Goal: Task Accomplishment & Management: Manage account settings

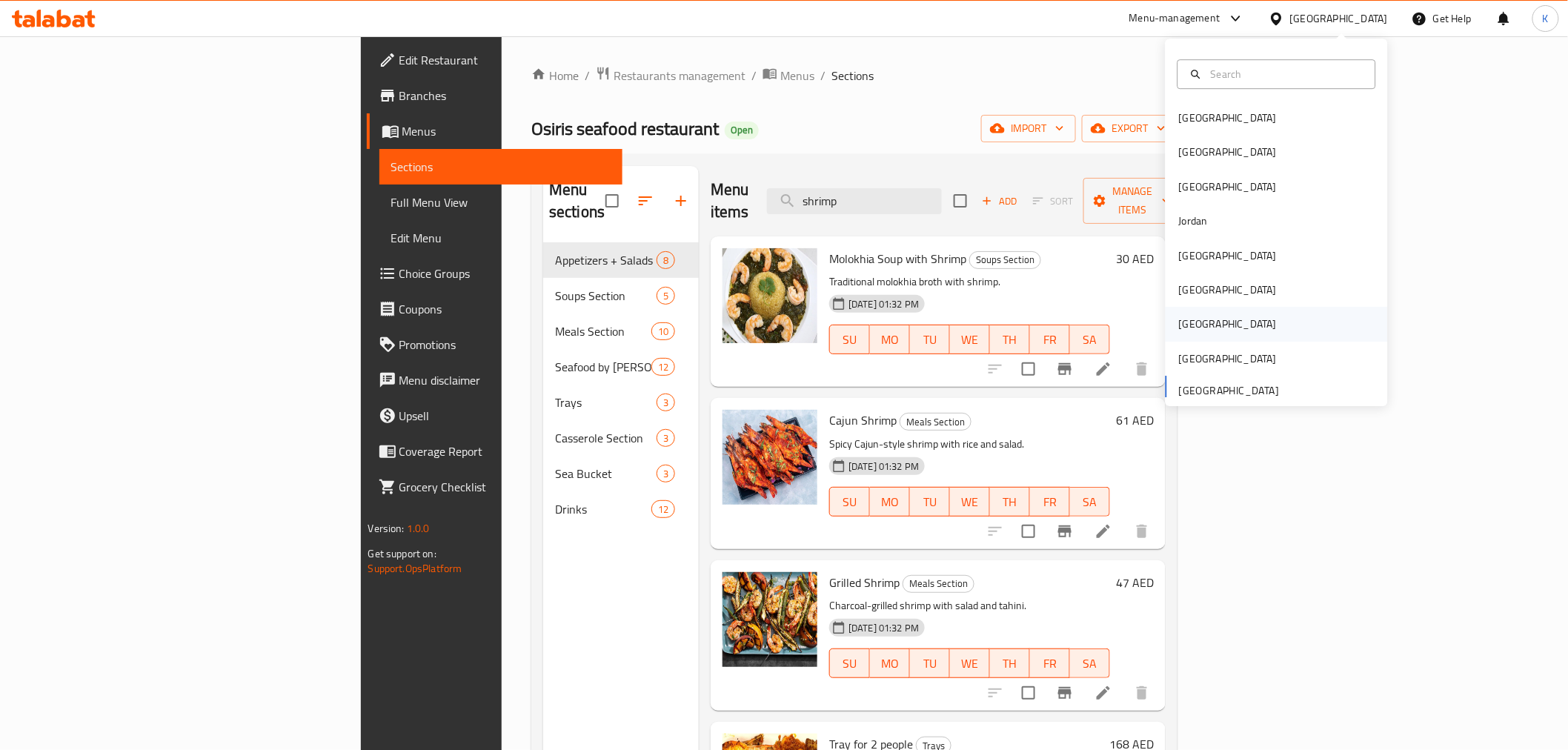
scroll to position [743, 0]
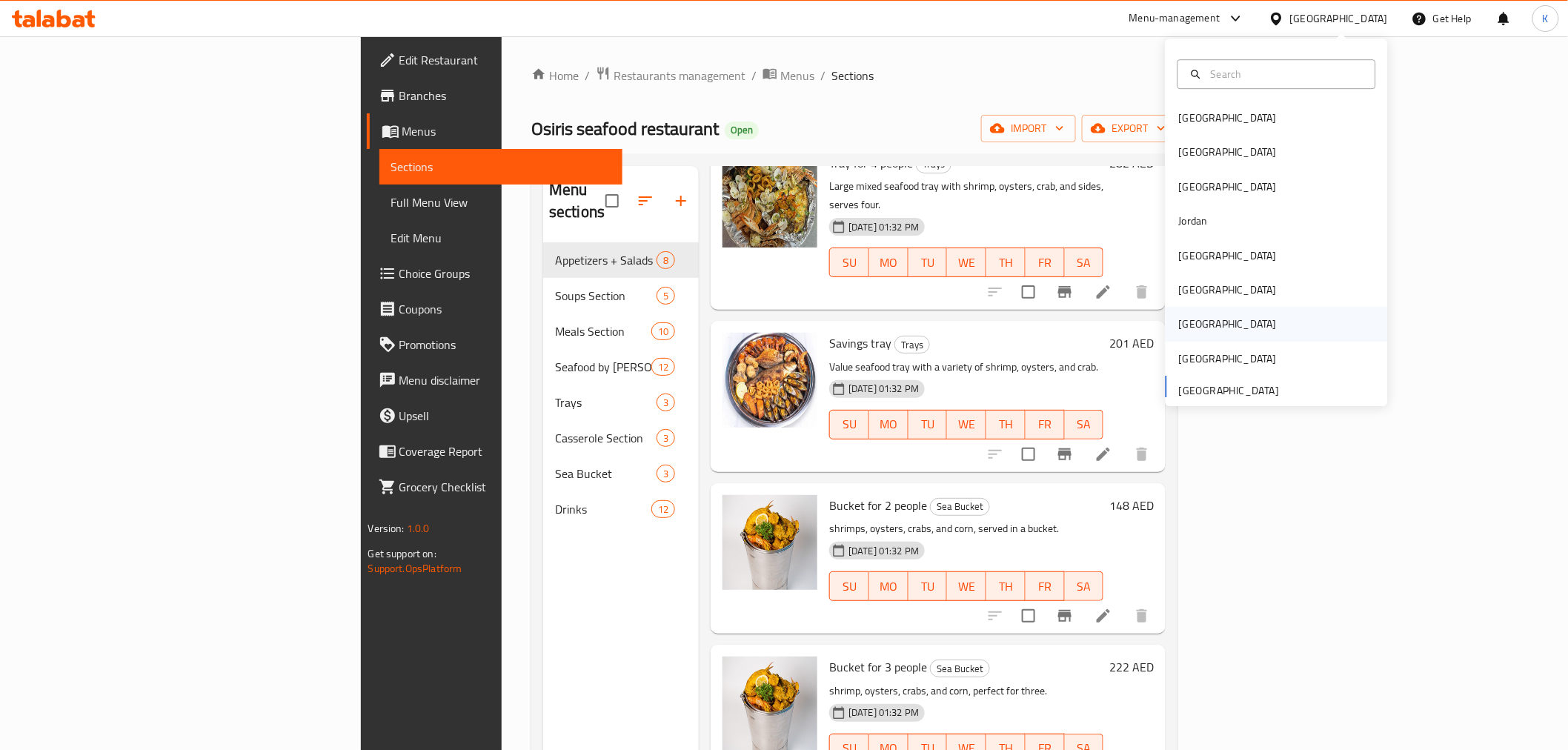
click at [1180, 326] on div "[GEOGRAPHIC_DATA]" at bounding box center [1228, 325] width 98 height 16
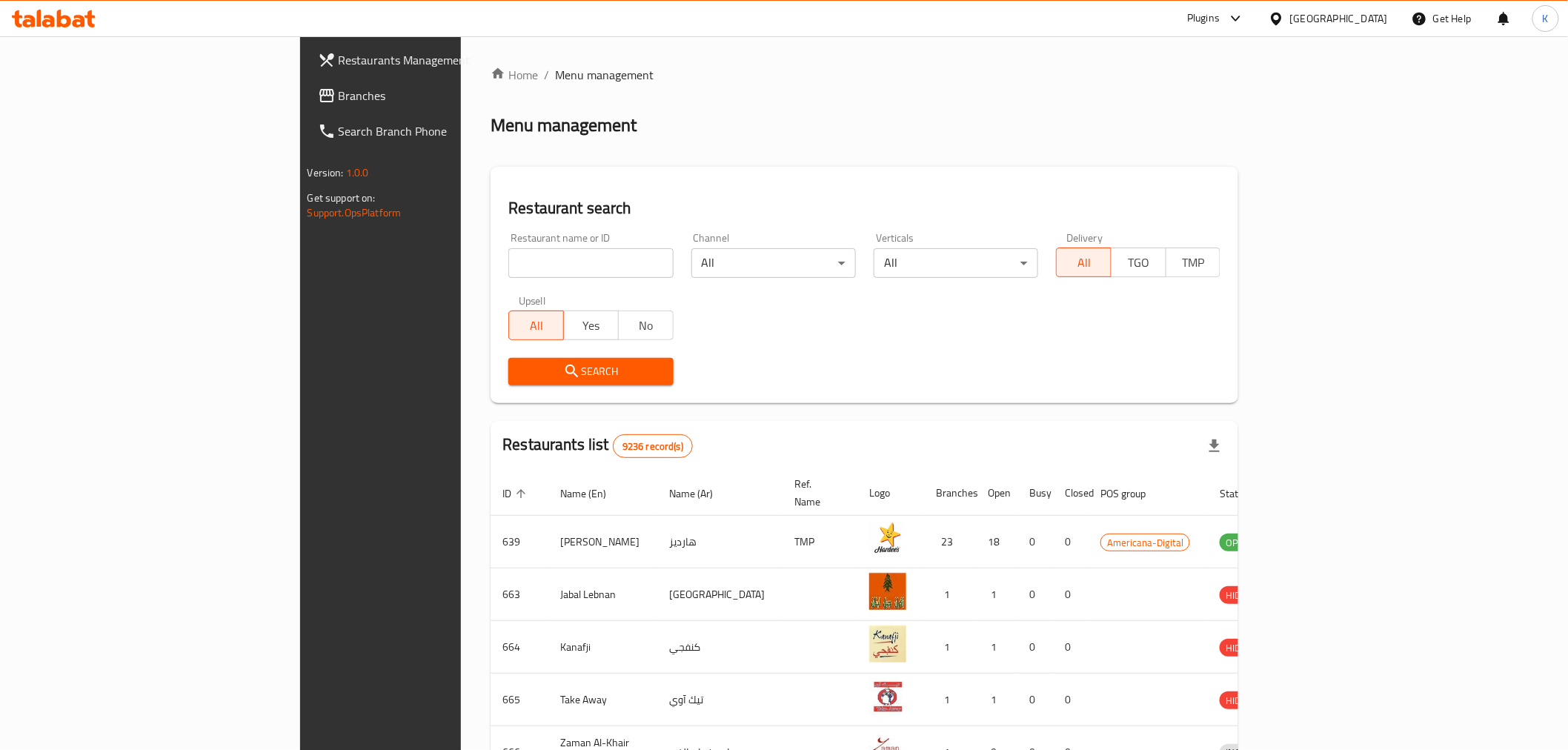
click at [338, 92] on span "Branches" at bounding box center [444, 96] width 211 height 18
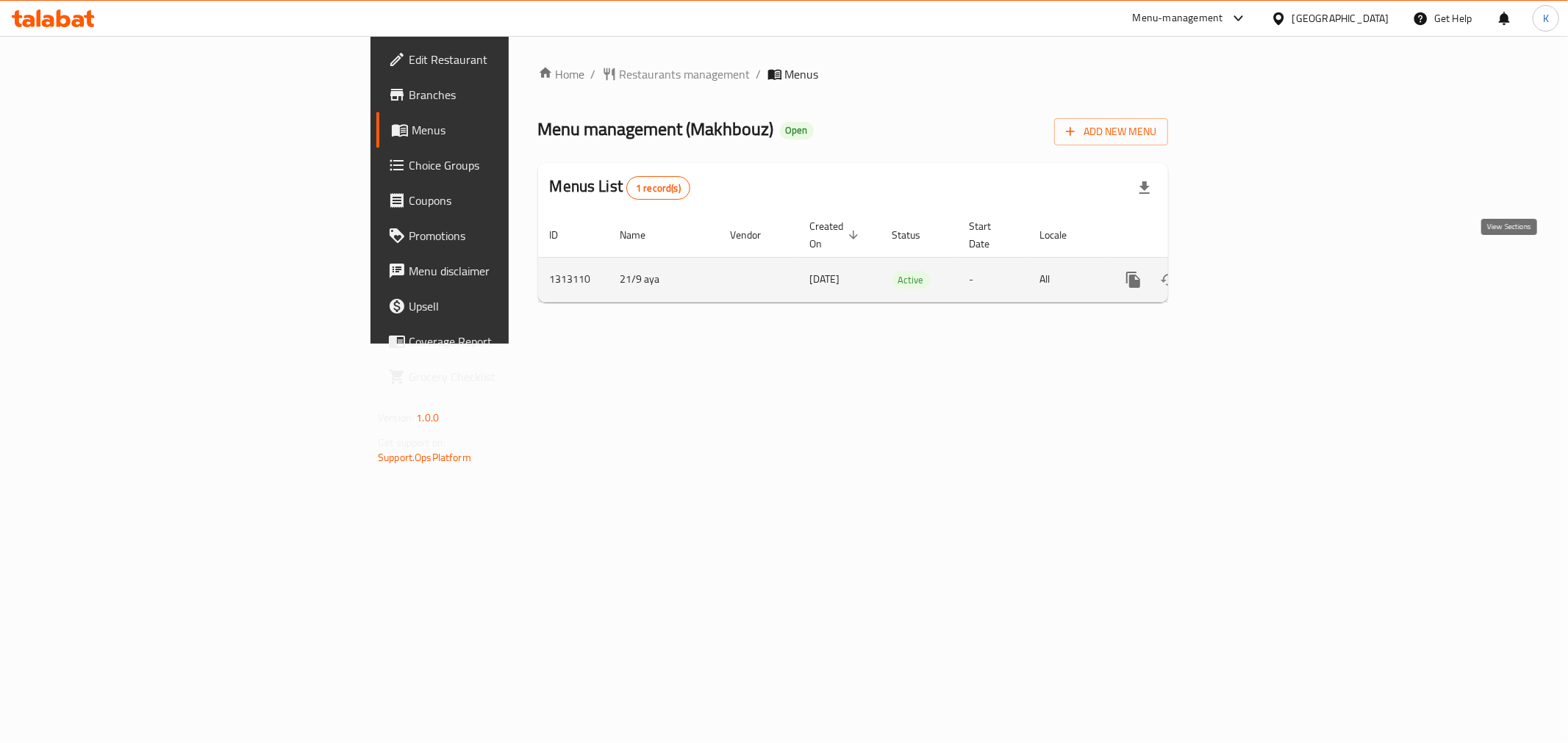
click at [1248, 271] on icon "enhanced table" at bounding box center [1240, 280] width 18 height 18
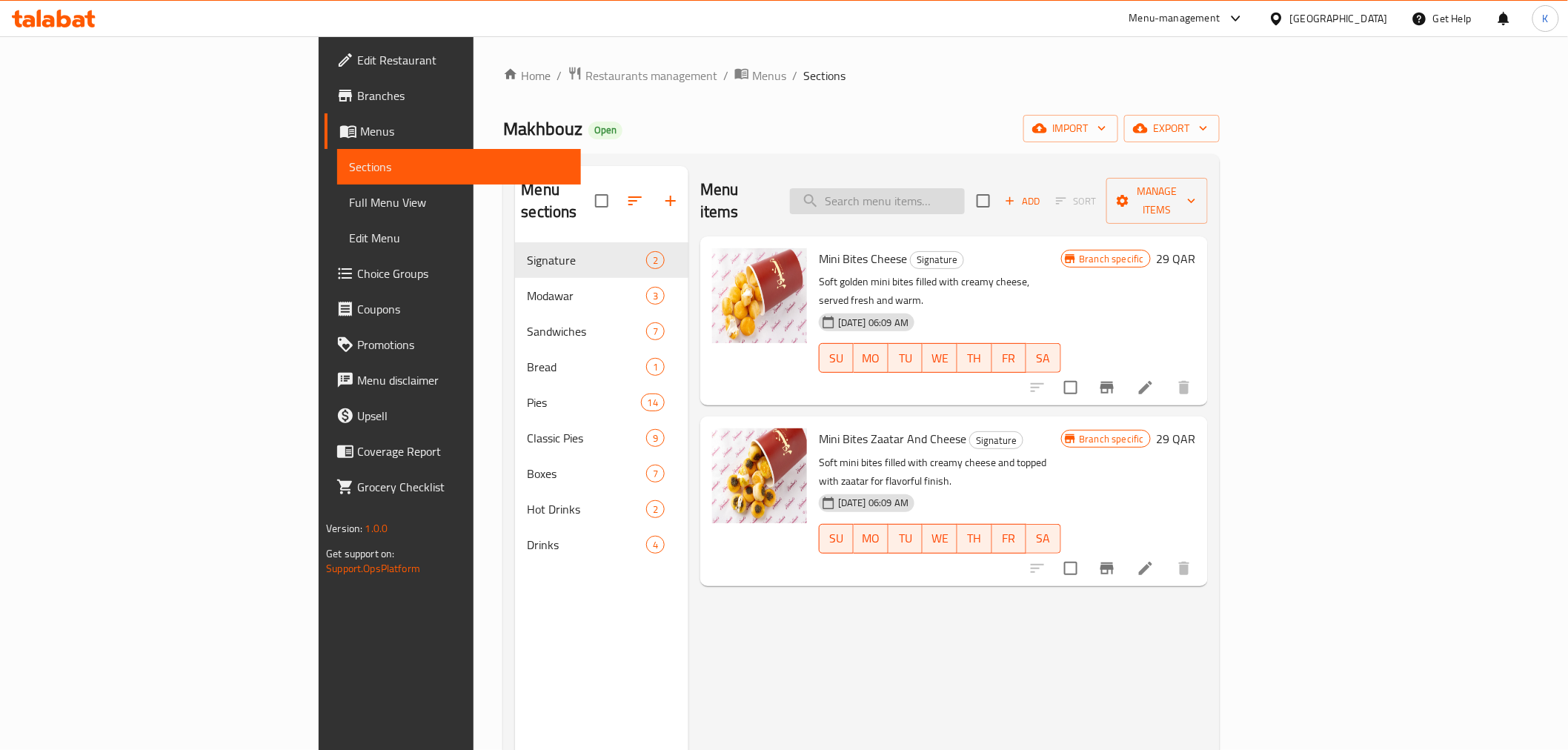
click at [965, 190] on input "search" at bounding box center [877, 201] width 175 height 26
paste input "Choose Your Own Sandwiches Box"
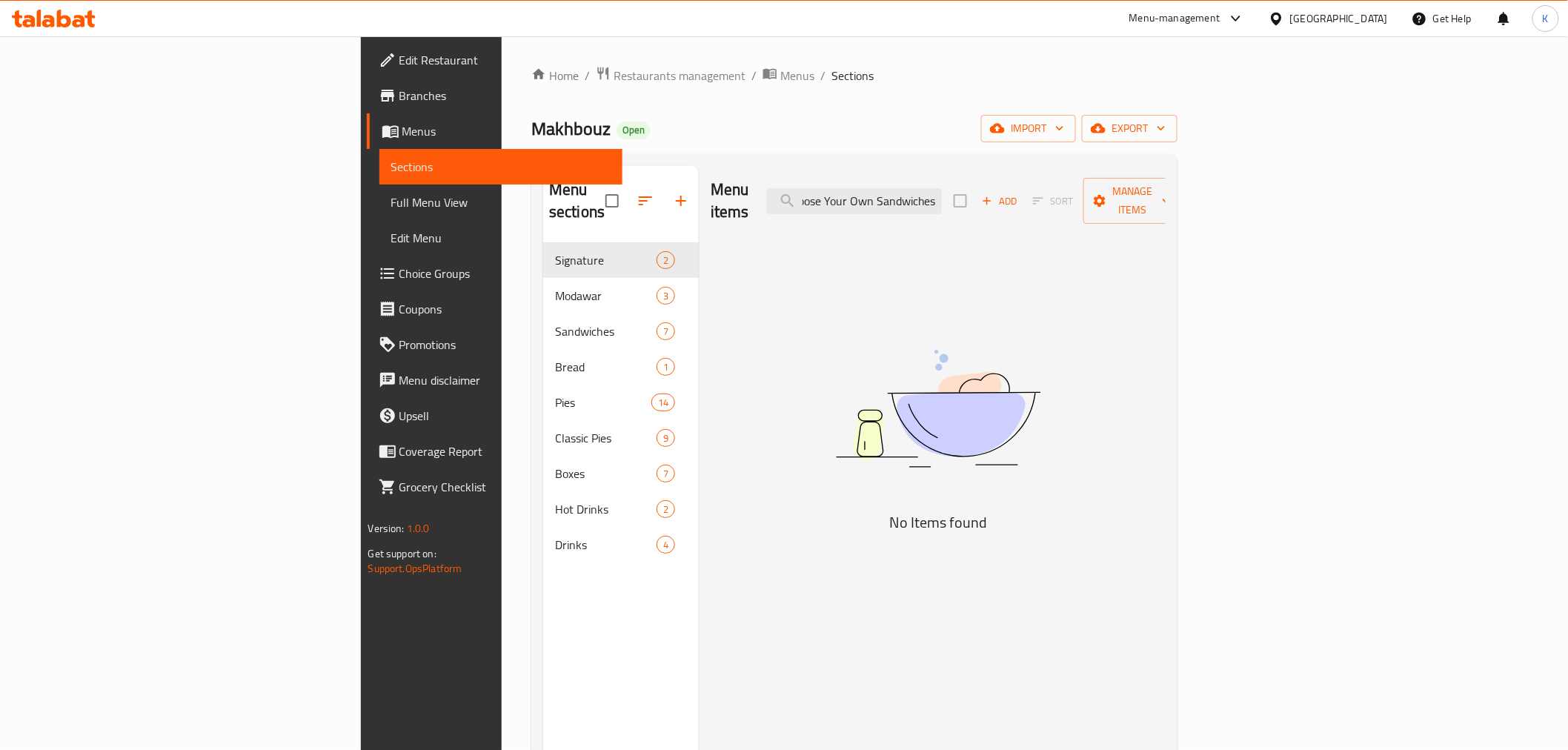
scroll to position [0, 11]
type input "Choose Your Own Sandwiche"
click at [614, 75] on span "Restaurants management" at bounding box center [679, 76] width 132 height 18
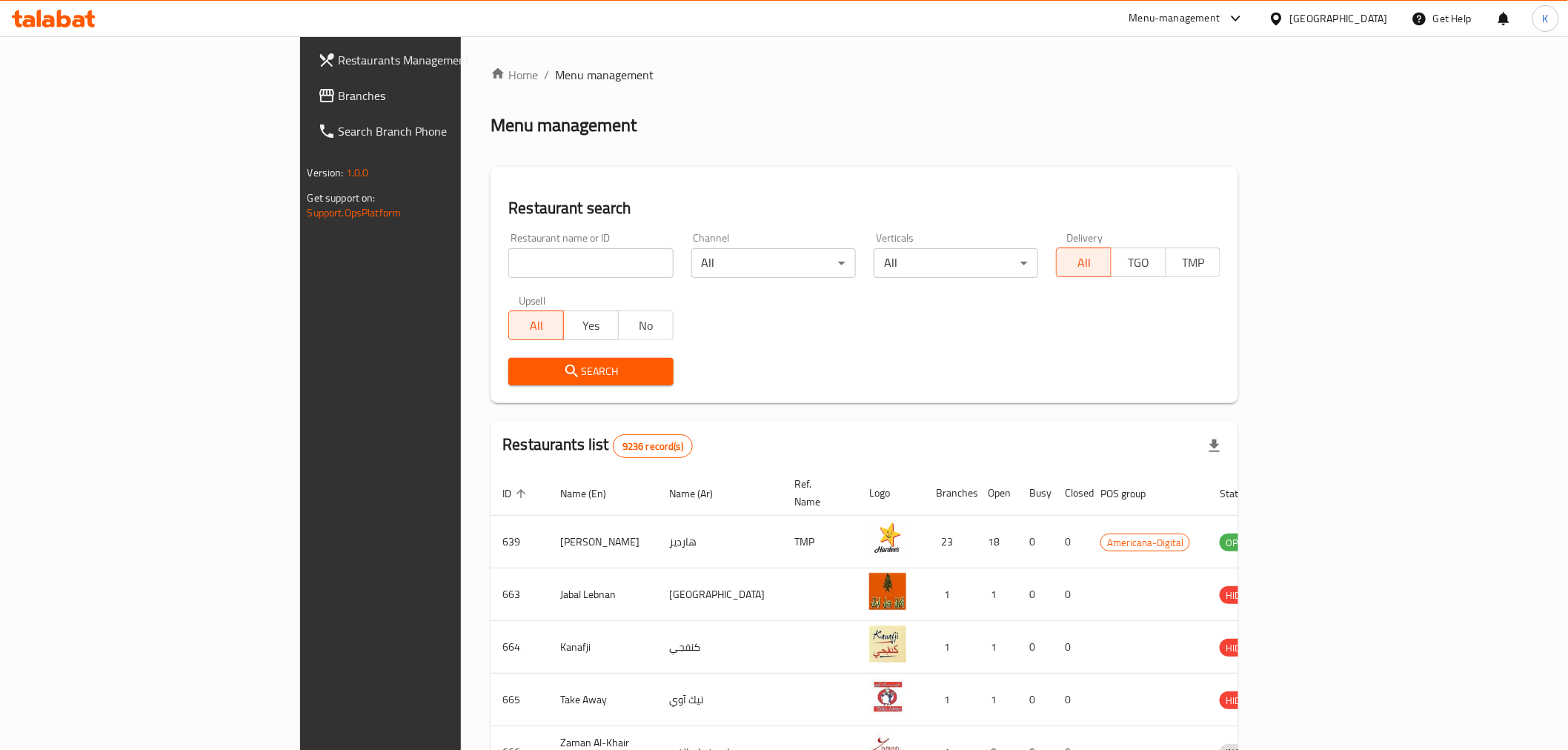
click at [508, 245] on div "Restaurant name or ID Restaurant name or ID" at bounding box center [590, 255] width 164 height 45
click at [508, 252] on input "search" at bounding box center [590, 263] width 164 height 29
type input "Shatta"
click at [520, 362] on span "Search" at bounding box center [590, 371] width 141 height 19
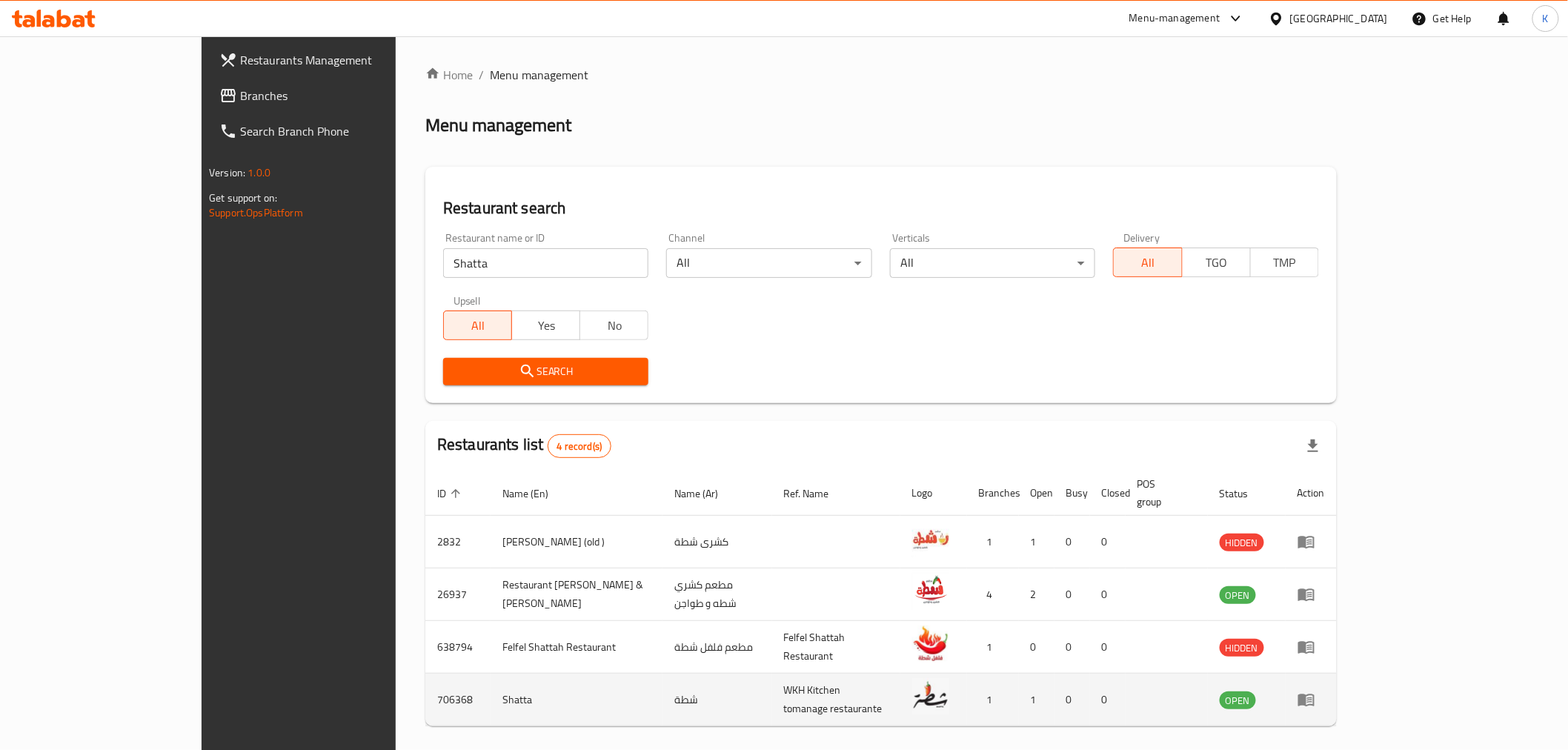
click at [1315, 694] on icon "enhanced table" at bounding box center [1306, 700] width 16 height 12
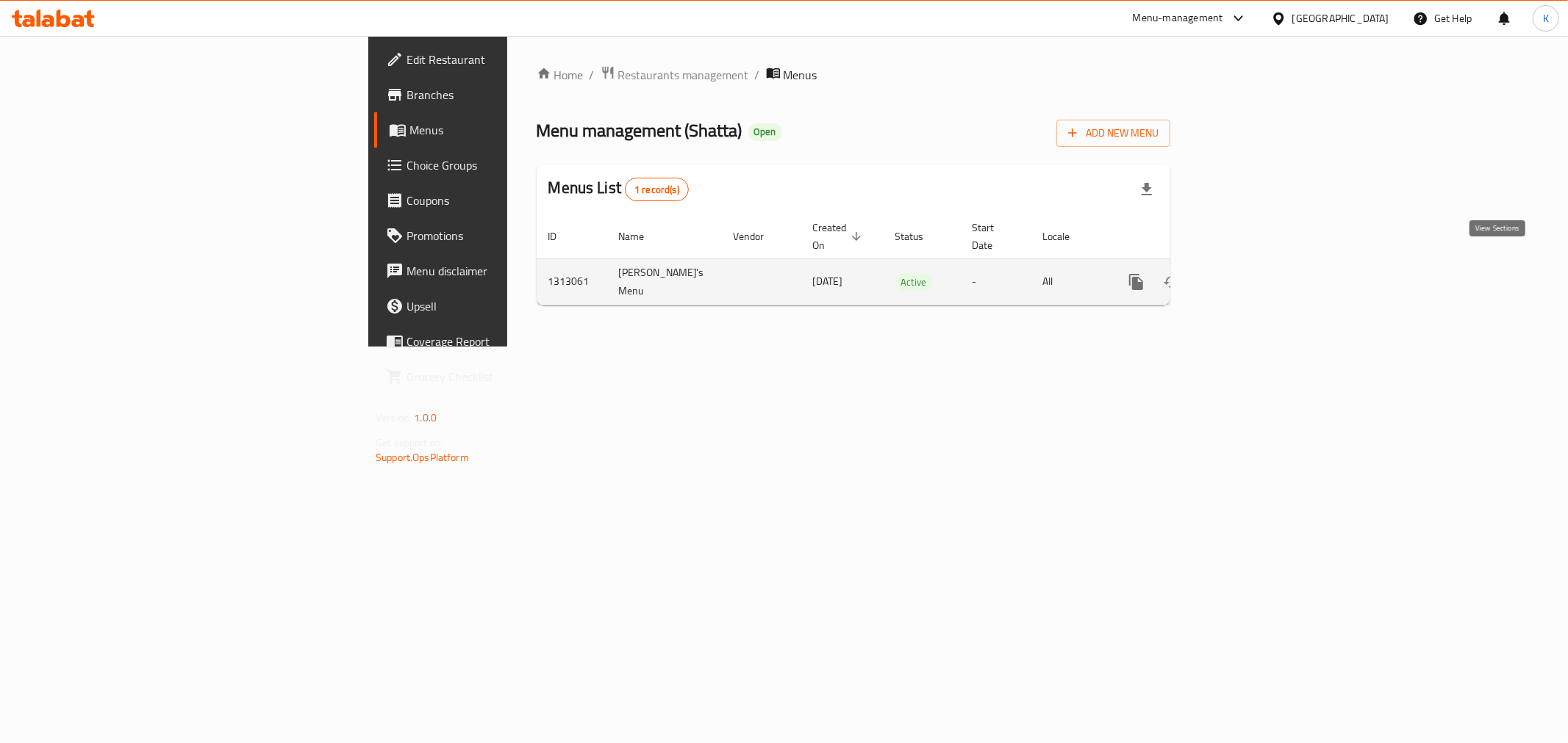
click at [1251, 273] on icon "enhanced table" at bounding box center [1242, 282] width 18 height 18
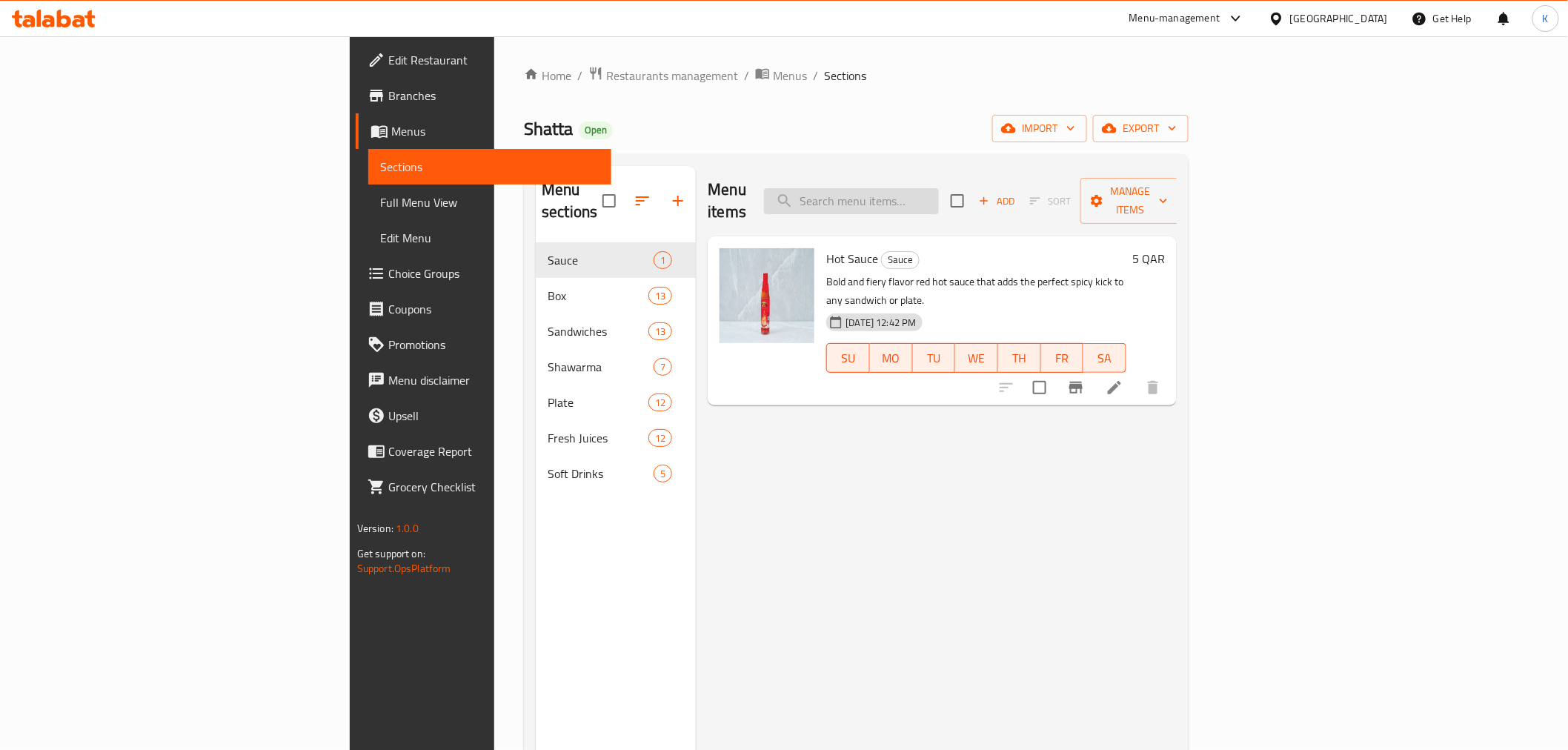
click at [939, 188] on input "search" at bounding box center [852, 201] width 175 height 26
paste input "Choose Your Own Sandwiches Box"
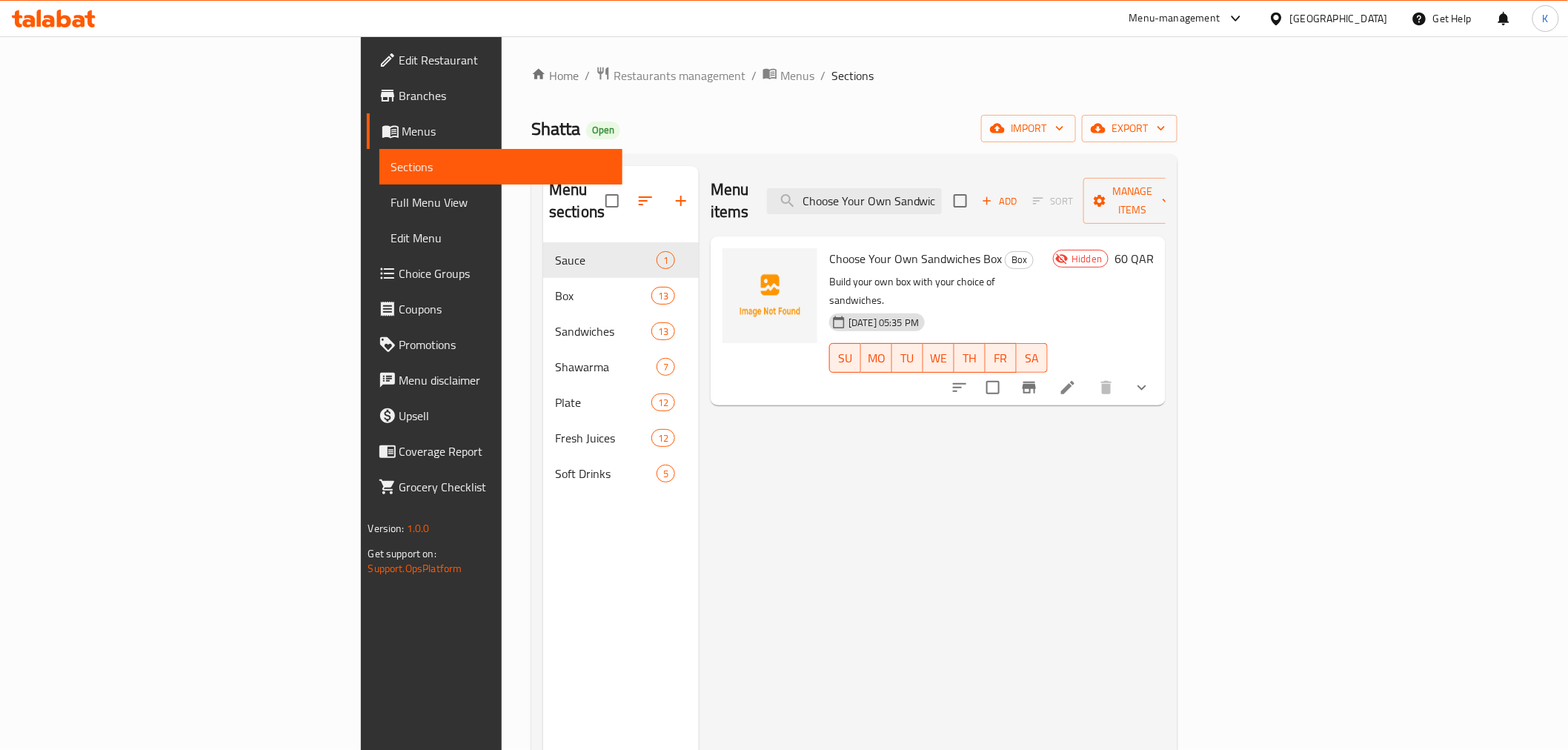
click at [1018, 204] on div "Menu items Choose Your Own Sandwiches Box Add Sort Manage items" at bounding box center [938, 201] width 455 height 70
click at [942, 188] on input "Choose Your Own Sandwiches Box" at bounding box center [854, 201] width 175 height 26
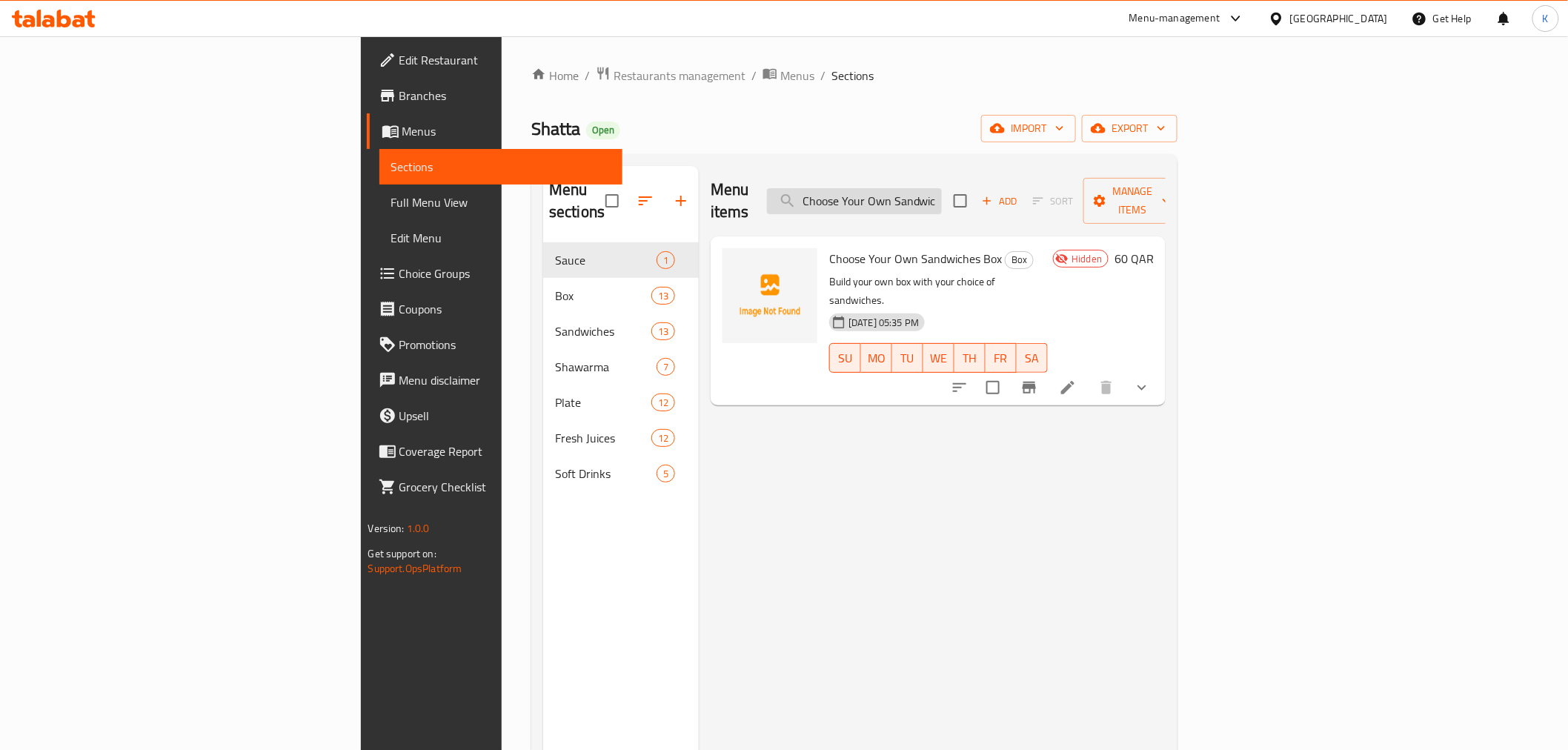
paste input "Mini Egg Small Assorted Sandwich 24 pcs"
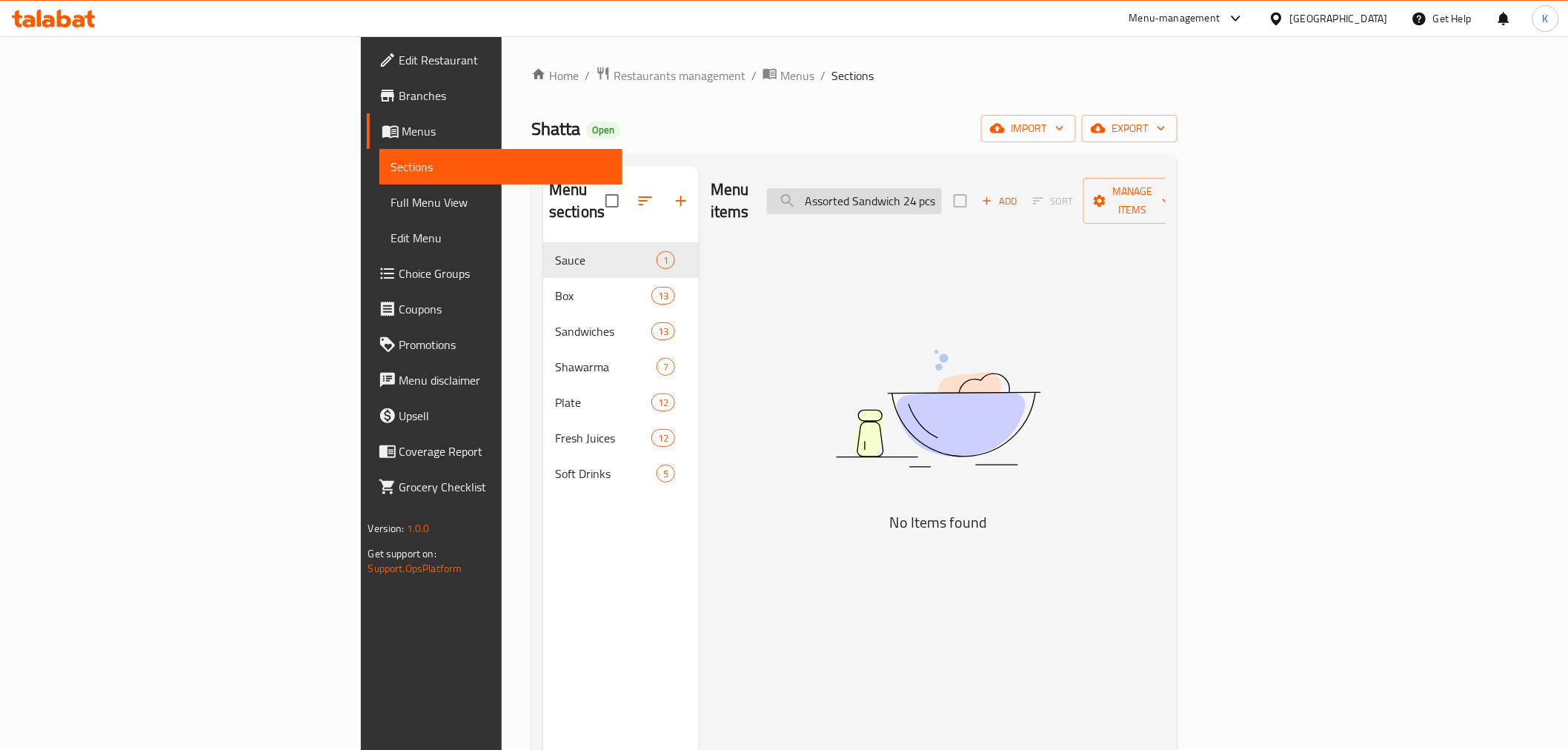
scroll to position [0, 74]
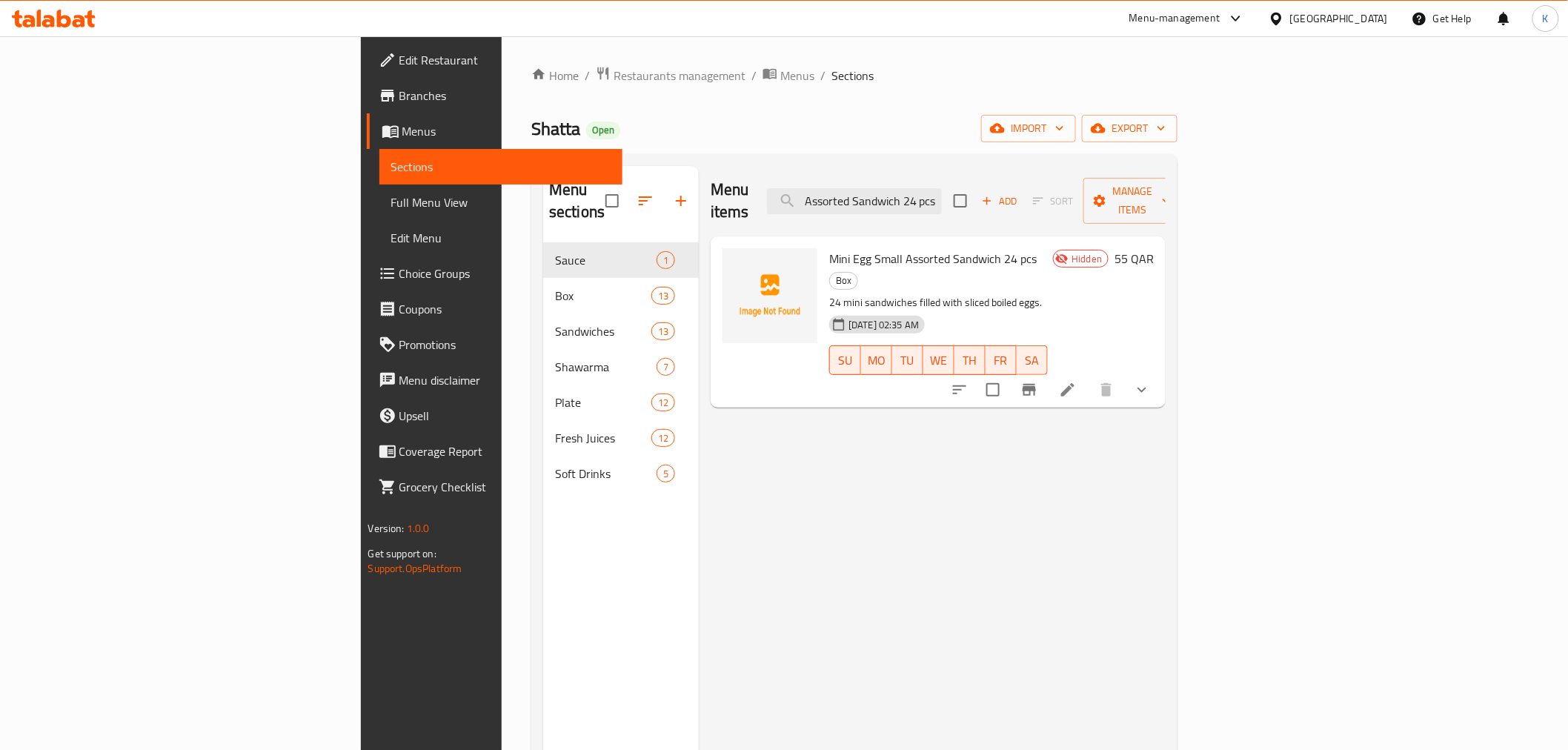
type input "Mini Egg Small Assorted Sandwich 24 pcs"
click at [1366, 26] on div "[GEOGRAPHIC_DATA]" at bounding box center [1339, 19] width 98 height 16
click at [1179, 155] on div "[GEOGRAPHIC_DATA]" at bounding box center [1228, 153] width 98 height 16
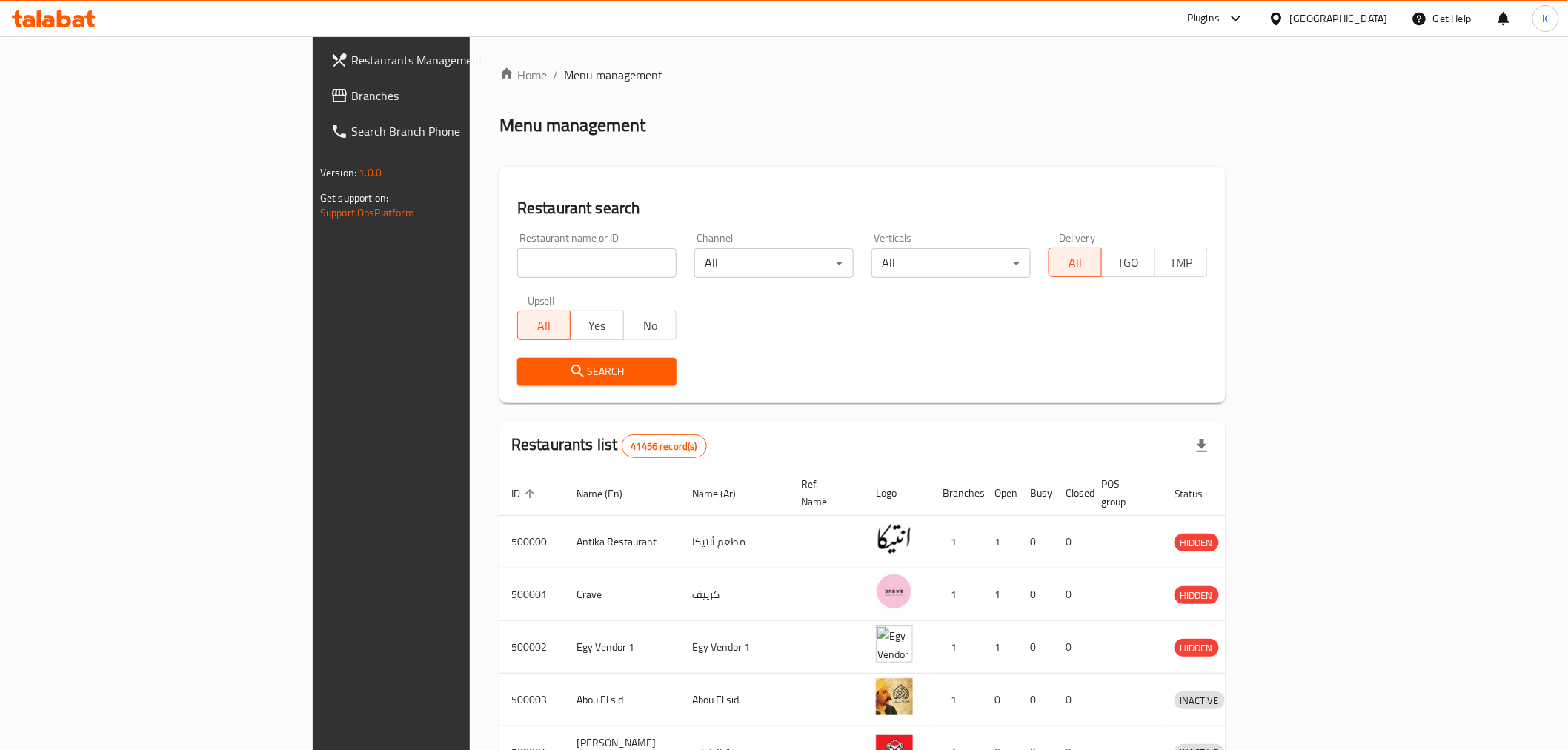
click at [531, 264] on input "search" at bounding box center [597, 263] width 159 height 29
paste input "677575"
type input "677575"
click at [544, 365] on span "Search" at bounding box center [597, 371] width 136 height 19
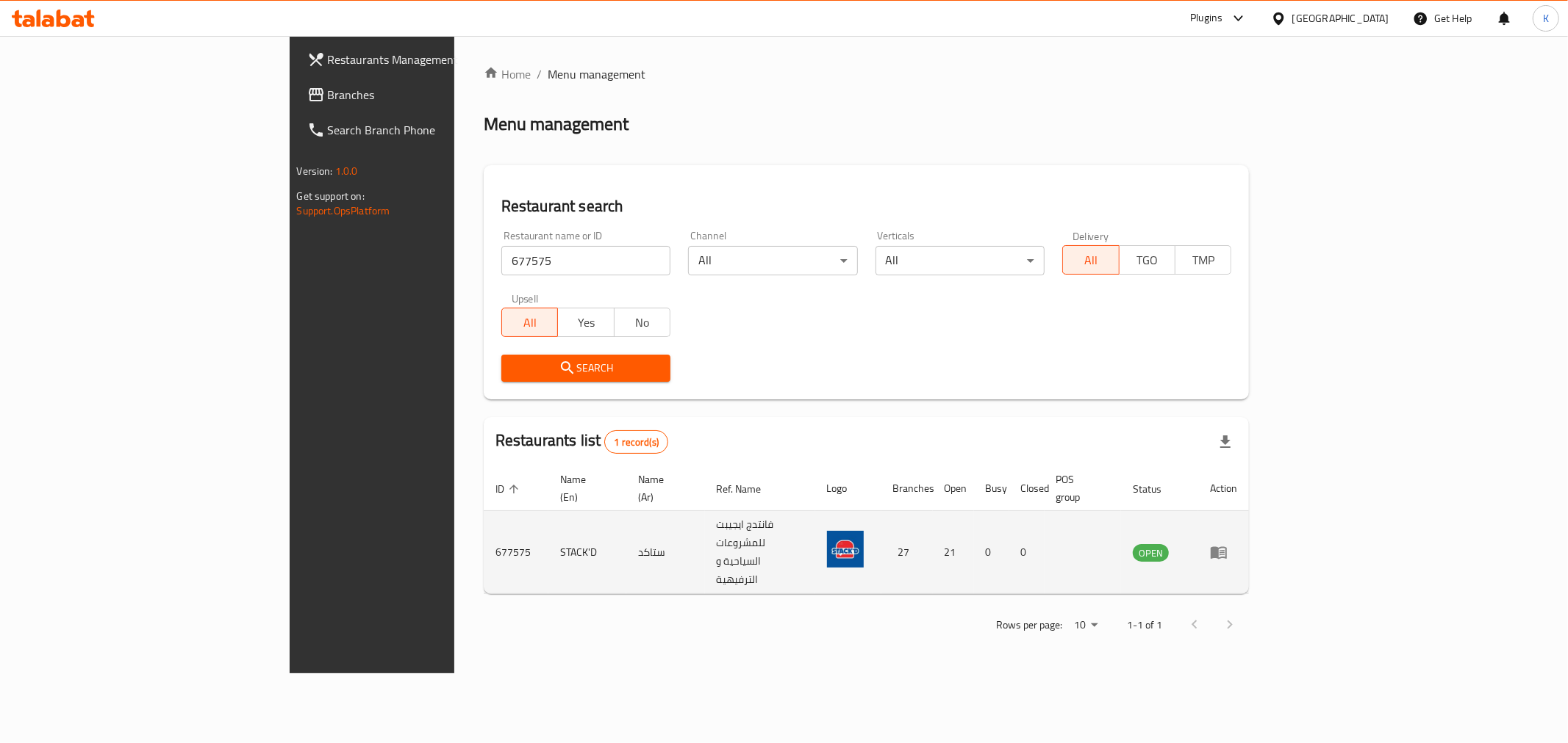
click at [1227, 547] on icon "enhanced table" at bounding box center [1219, 553] width 16 height 12
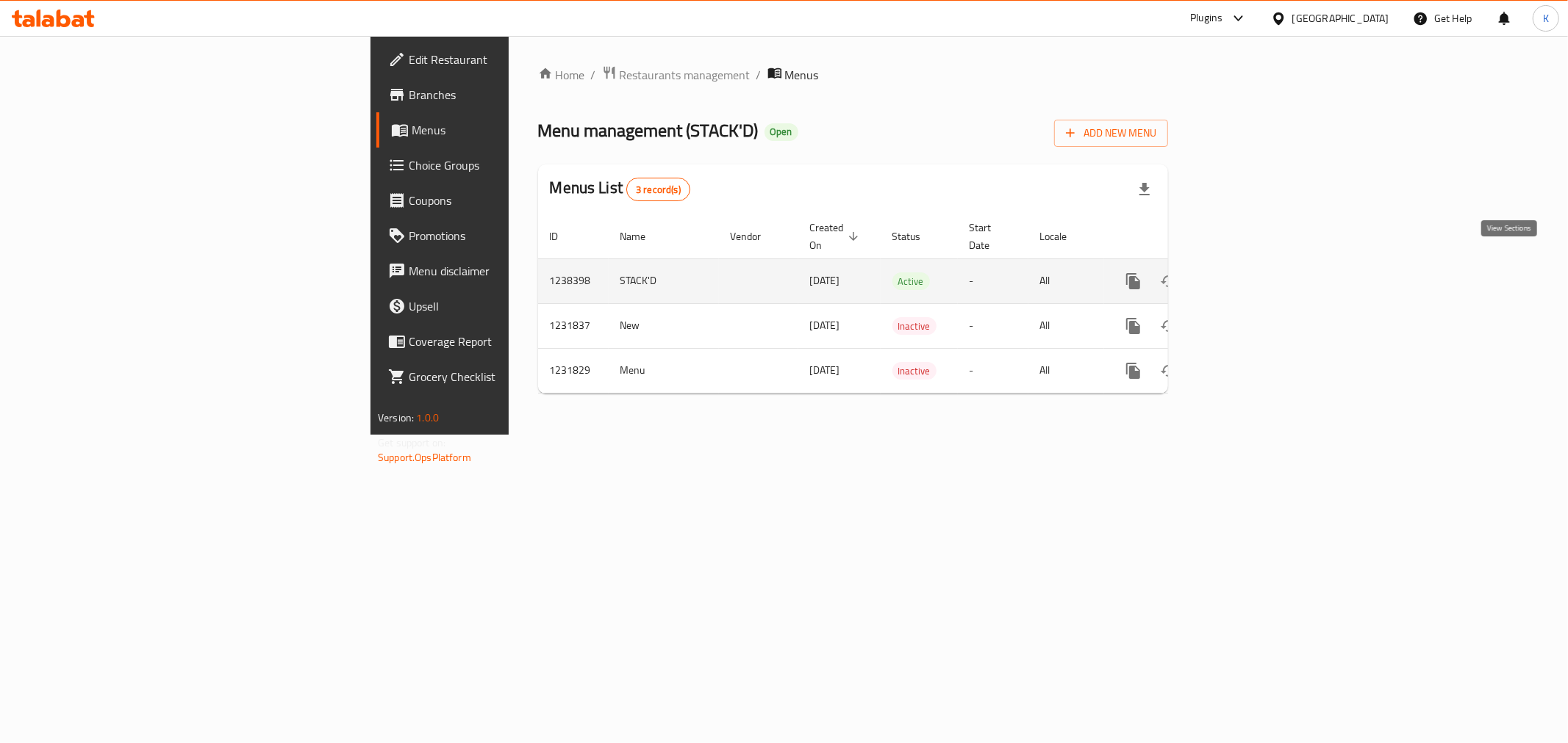
click at [1257, 268] on link "enhanced table" at bounding box center [1240, 281] width 36 height 36
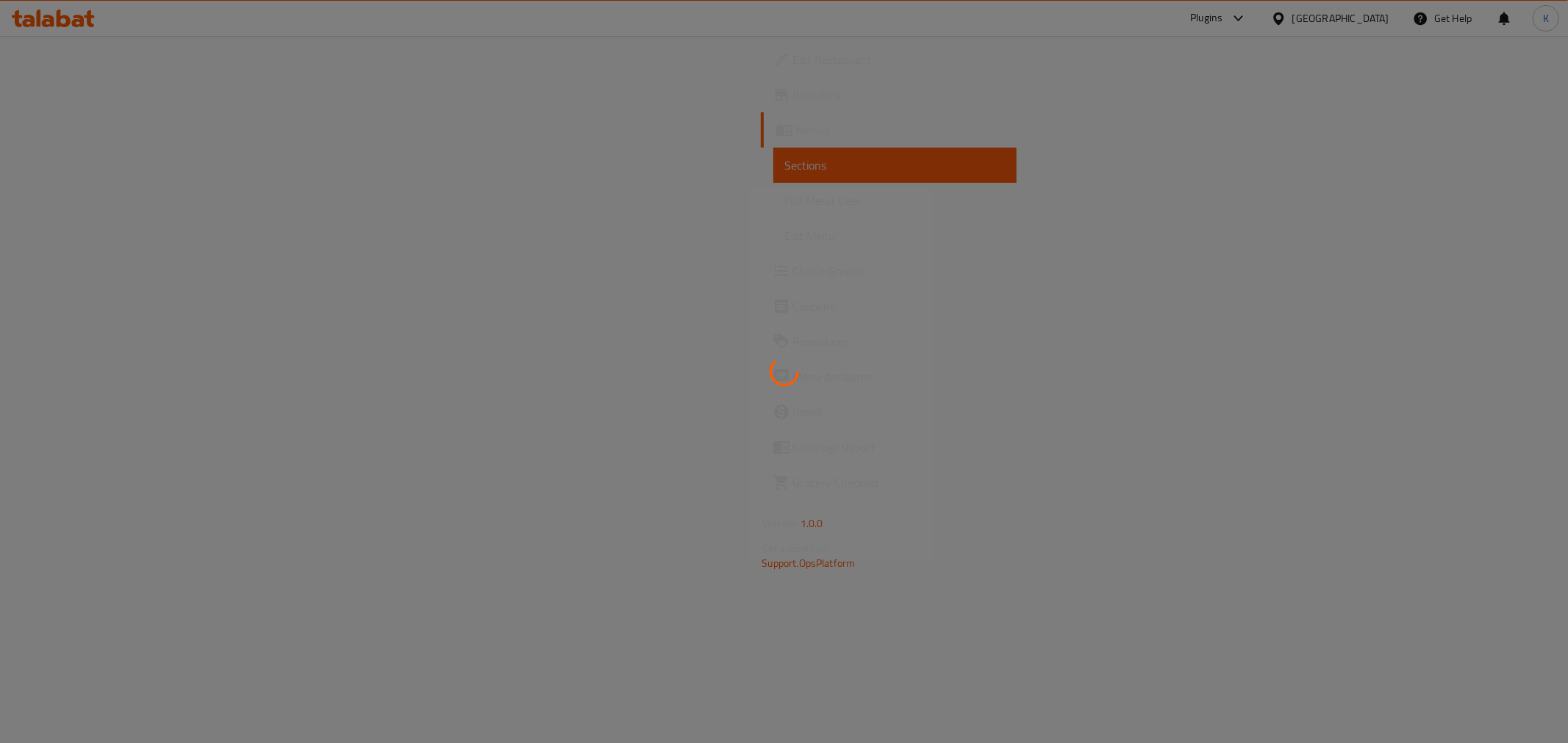
click at [127, 280] on div at bounding box center [784, 371] width 1568 height 743
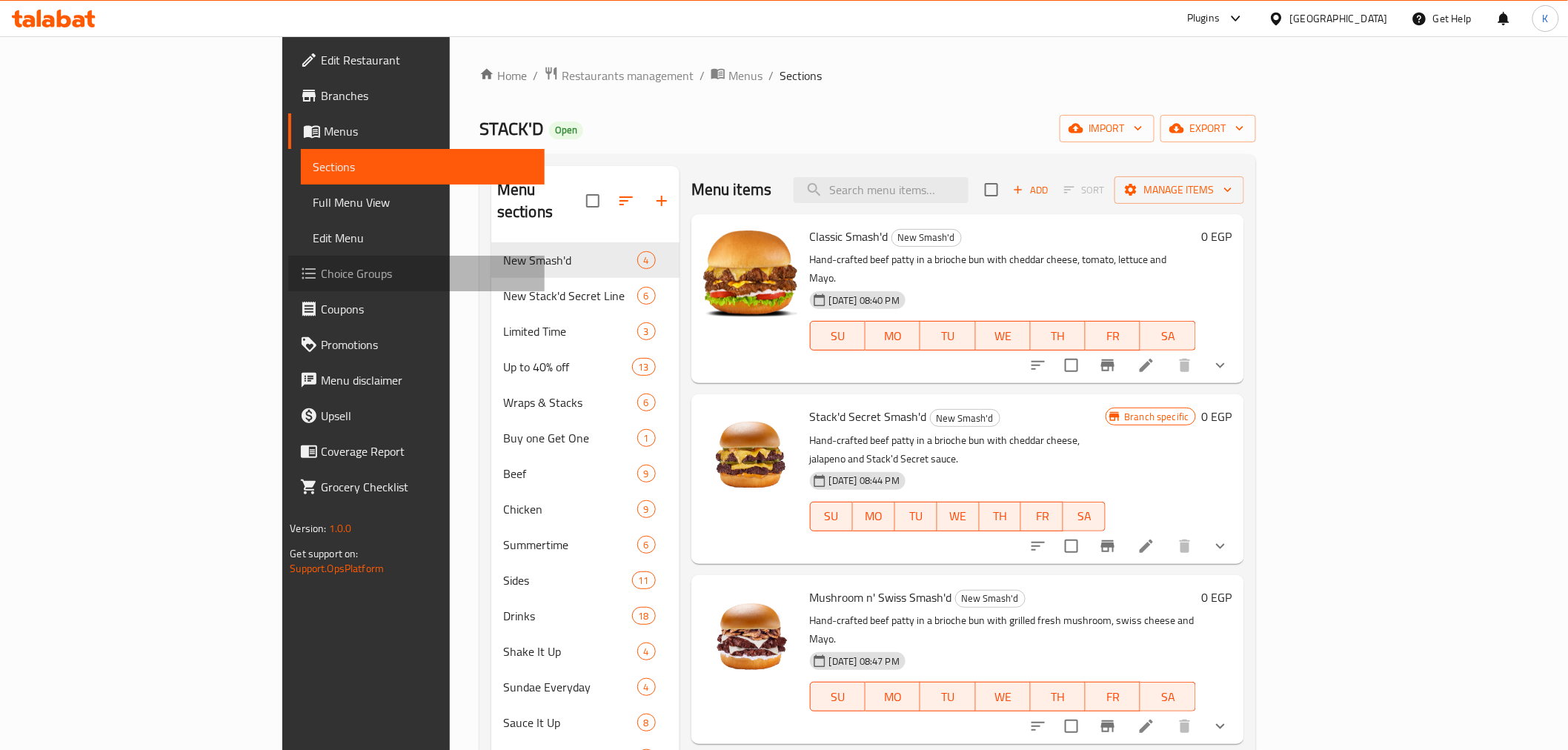
click at [321, 281] on span "Choice Groups" at bounding box center [427, 274] width 211 height 18
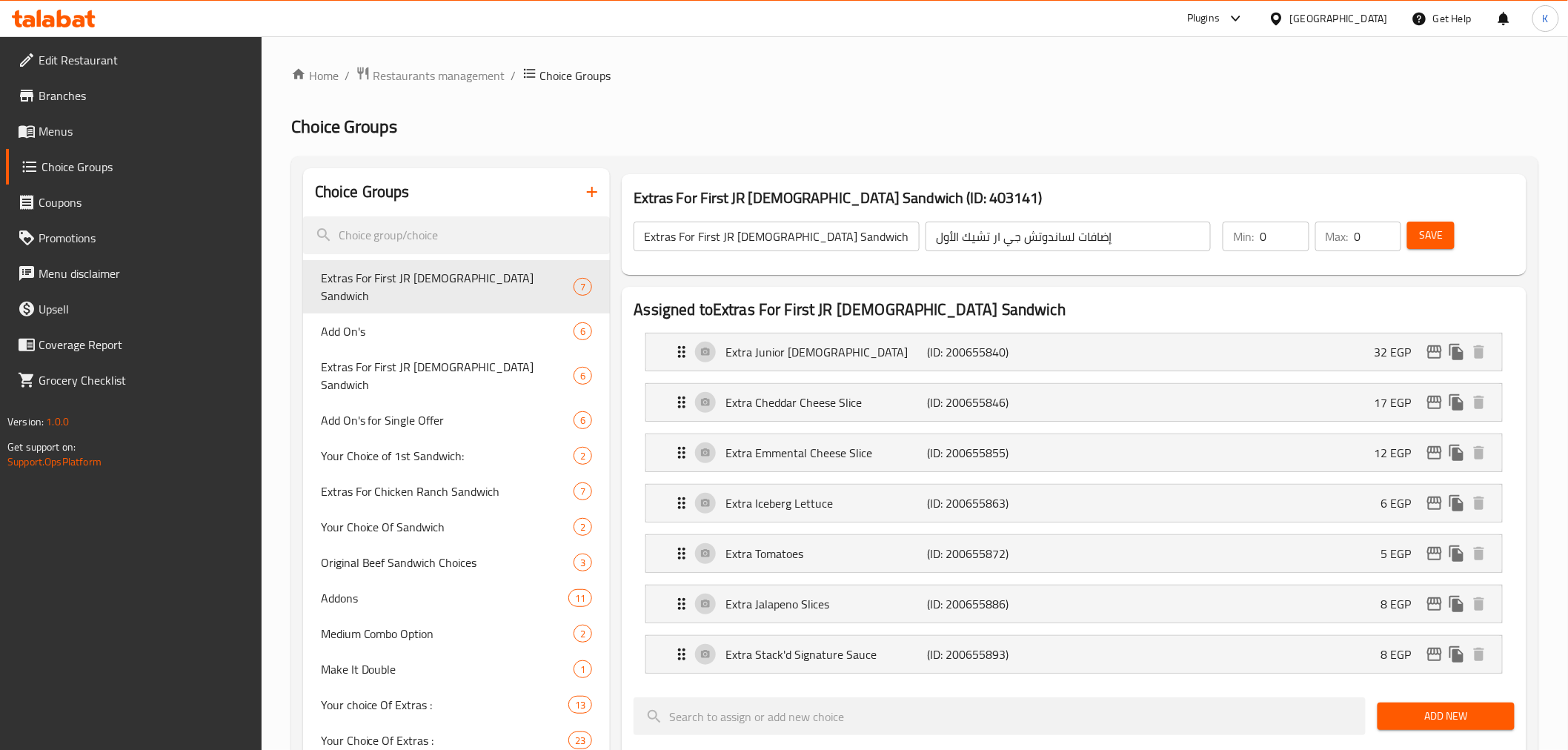
click at [73, 99] on span "Branches" at bounding box center [144, 96] width 211 height 18
